Goal: Task Accomplishment & Management: Use online tool/utility

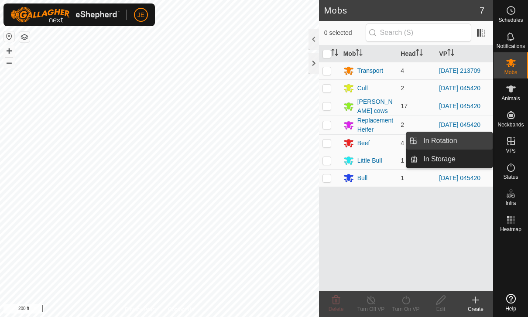
click at [450, 142] on span "In Rotation" at bounding box center [440, 141] width 34 height 10
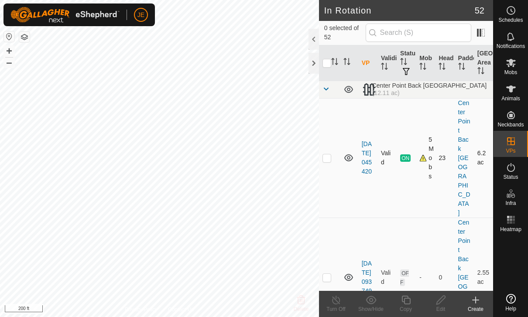
click at [326, 134] on td at bounding box center [329, 158] width 21 height 120
checkbox input "true"
click at [409, 302] on icon at bounding box center [406, 300] width 11 height 10
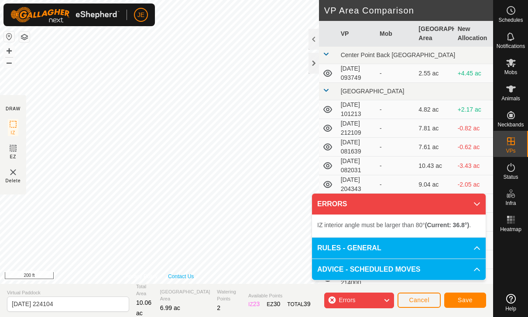
click at [193, 274] on link "Contact Us" at bounding box center [181, 277] width 26 height 8
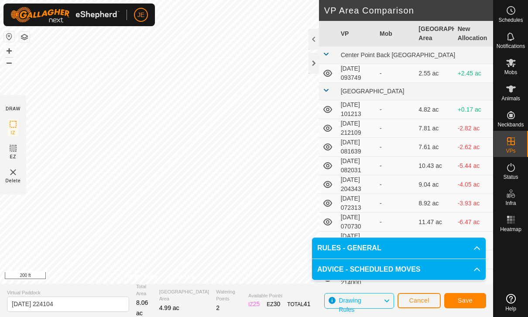
click at [459, 300] on span "Save" at bounding box center [465, 300] width 15 height 7
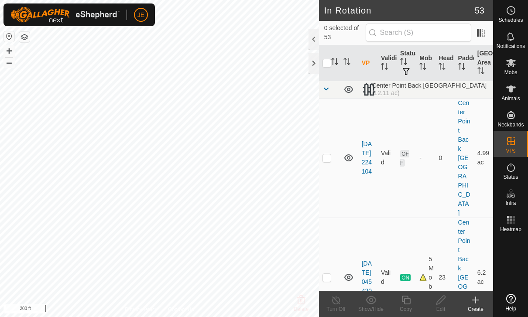
click at [513, 68] on icon at bounding box center [511, 63] width 10 height 10
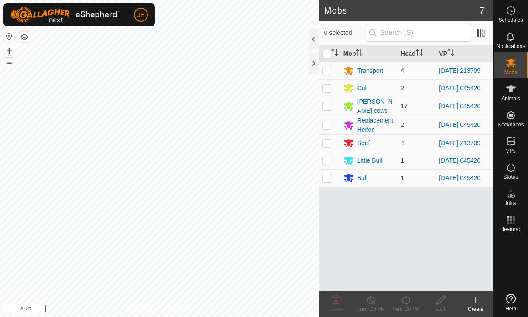
click at [326, 70] on p-checkbox at bounding box center [326, 70] width 9 height 7
click at [325, 73] on p-checkbox at bounding box center [326, 70] width 9 height 7
checkbox input "false"
click at [327, 92] on p-checkbox at bounding box center [326, 88] width 9 height 7
checkbox input "true"
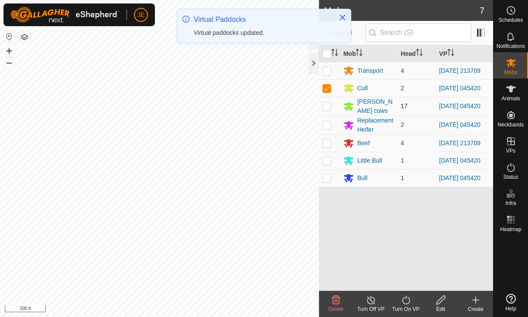
click at [326, 107] on p-checkbox at bounding box center [326, 106] width 9 height 7
checkbox input "true"
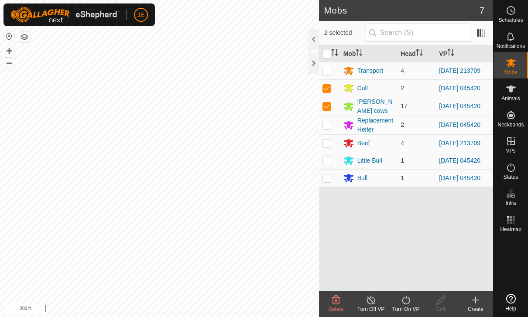
click at [326, 128] on p-checkbox at bounding box center [326, 124] width 9 height 7
checkbox input "true"
click at [327, 164] on p-checkbox at bounding box center [326, 160] width 9 height 7
checkbox input "true"
click at [330, 182] on p-checkbox at bounding box center [326, 178] width 9 height 7
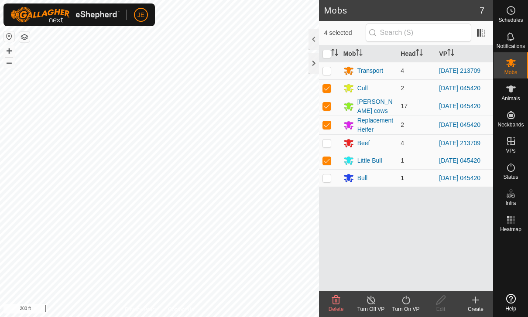
checkbox input "true"
click at [404, 309] on div "Turn On VP" at bounding box center [405, 309] width 35 height 8
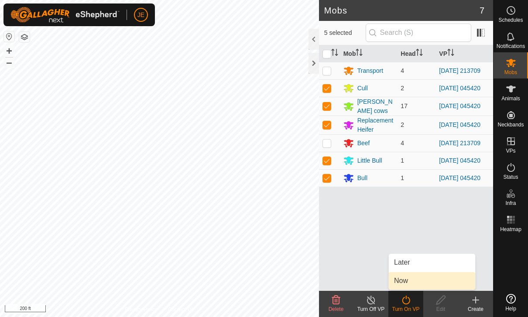
click at [417, 280] on link "Now" at bounding box center [432, 280] width 86 height 17
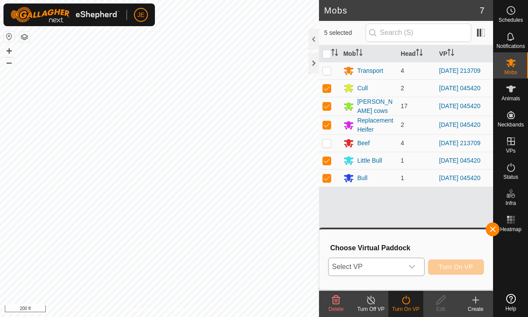
click at [401, 262] on span "Select VP" at bounding box center [366, 266] width 75 height 17
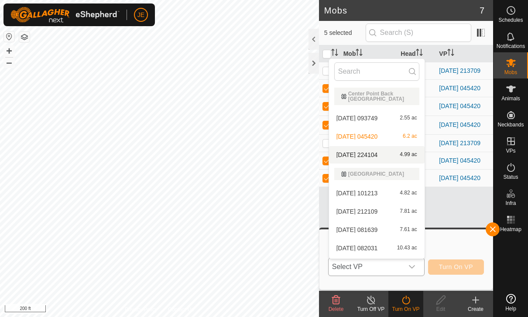
click at [378, 155] on span "[DATE] 224104" at bounding box center [356, 155] width 41 height 6
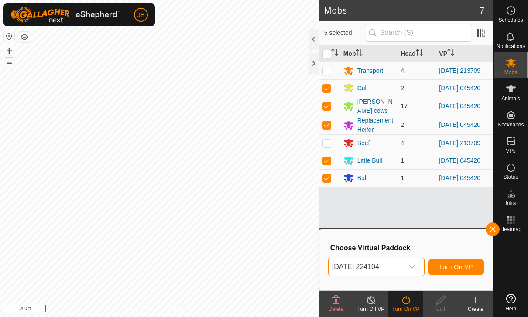
click at [456, 268] on span "Turn On VP" at bounding box center [456, 267] width 34 height 7
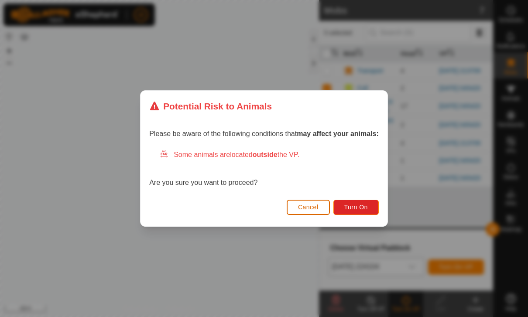
click at [358, 208] on span "Turn On" at bounding box center [356, 207] width 24 height 7
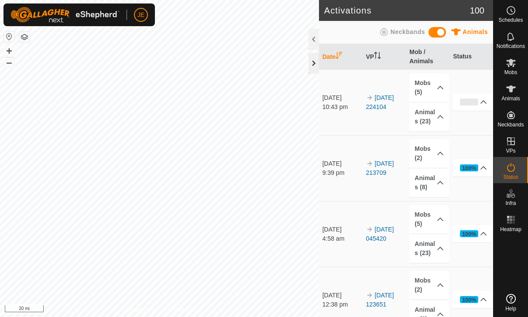
click at [311, 64] on div at bounding box center [314, 63] width 10 height 21
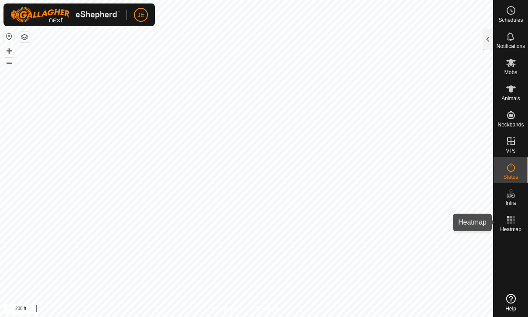
click at [509, 223] on rect at bounding box center [508, 223] width 2 height 2
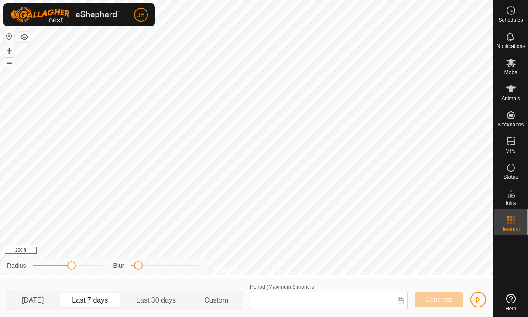
type input "[DATE] - [DATE]"
click at [474, 298] on button "button" at bounding box center [478, 300] width 16 height 16
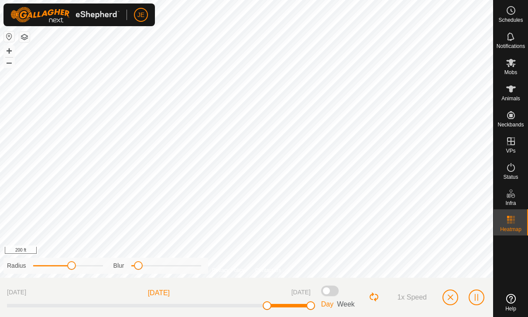
click at [476, 296] on span "button" at bounding box center [476, 297] width 7 height 7
click at [473, 296] on span "button" at bounding box center [476, 297] width 7 height 7
click at [450, 295] on span "button" at bounding box center [450, 297] width 7 height 7
